Goal: Information Seeking & Learning: Learn about a topic

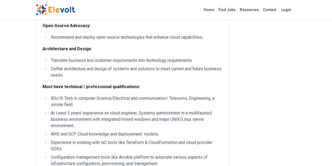
scroll to position [343, 0]
drag, startPoint x: 169, startPoint y: 81, endPoint x: 170, endPoint y: 87, distance: 5.9
click at [170, 110] on li "At Least 3 years’ experience as cloud engineer, Systems administrator in a mult…" at bounding box center [135, 119] width 173 height 19
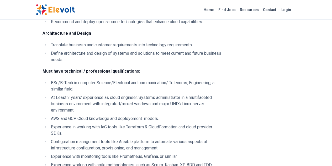
scroll to position [359, 0]
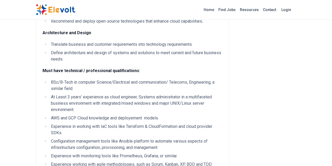
drag, startPoint x: 166, startPoint y: 86, endPoint x: 197, endPoint y: 115, distance: 42.9
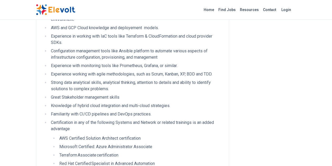
scroll to position [449, 0]
drag, startPoint x: 39, startPoint y: 89, endPoint x: 112, endPoint y: 88, distance: 73.3
click at [112, 135] on li "AWS Certified Solution Architect certification" at bounding box center [140, 138] width 165 height 6
drag, startPoint x: 59, startPoint y: 96, endPoint x: 121, endPoint y: 96, distance: 62.8
click at [121, 144] on li "Microsoft Certified: Azure Administrator Associate" at bounding box center [140, 147] width 165 height 6
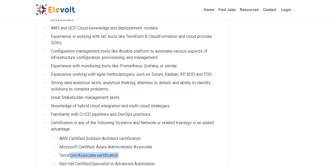
drag, startPoint x: 88, startPoint y: 103, endPoint x: 38, endPoint y: 102, distance: 49.4
click at [58, 152] on li "Terraform Associate certification" at bounding box center [140, 155] width 165 height 6
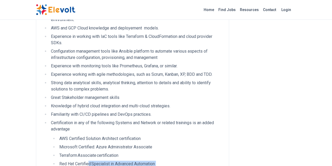
drag, startPoint x: 57, startPoint y: 114, endPoint x: 96, endPoint y: 124, distance: 40.8
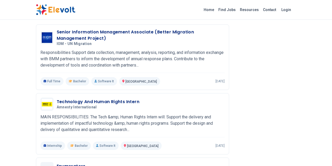
scroll to position [715, 0]
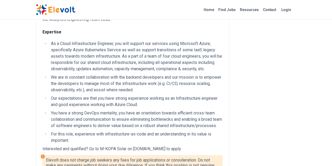
scroll to position [88, 0]
